Goal: Task Accomplishment & Management: Use online tool/utility

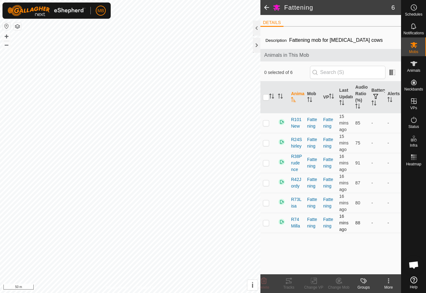
click at [267, 219] on td at bounding box center [268, 223] width 15 height 20
click at [287, 284] on icon at bounding box center [288, 280] width 7 height 7
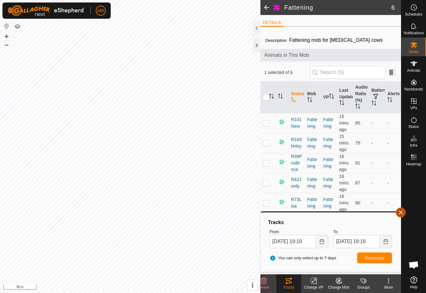
click at [401, 212] on span "button" at bounding box center [401, 212] width 5 height 5
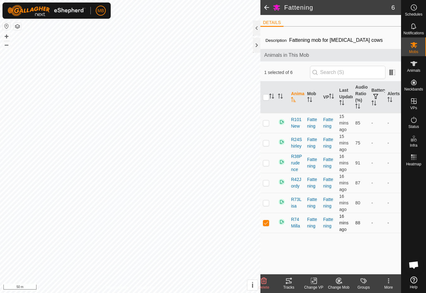
click at [267, 225] on p-checkbox at bounding box center [266, 222] width 6 height 5
checkbox input "false"
click at [266, 122] on p-checkbox at bounding box center [266, 122] width 6 height 5
checkbox input "true"
click at [284, 283] on tracks-svg-icon at bounding box center [289, 280] width 25 height 7
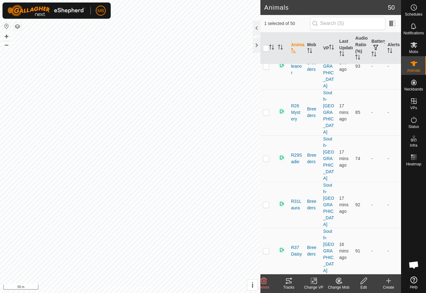
scroll to position [576, 0]
click at [290, 285] on div "Tracks" at bounding box center [289, 288] width 25 height 6
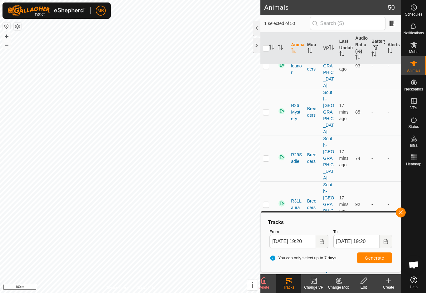
click at [265, 281] on p-checkbox at bounding box center [266, 283] width 6 height 5
checkbox input "false"
click at [397, 214] on button "button" at bounding box center [401, 213] width 10 height 10
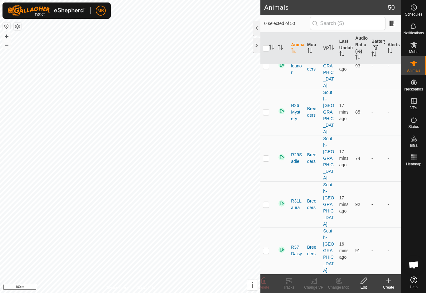
click at [288, 290] on div "Tracks" at bounding box center [289, 283] width 25 height 19
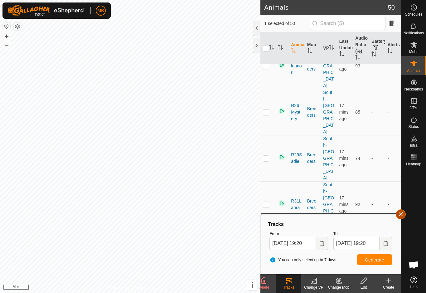
click at [399, 217] on button "button" at bounding box center [401, 214] width 10 height 10
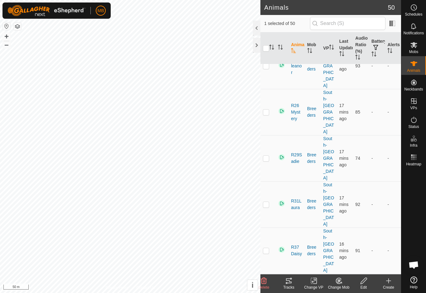
checkbox input "false"
